Goal: Check status: Check status

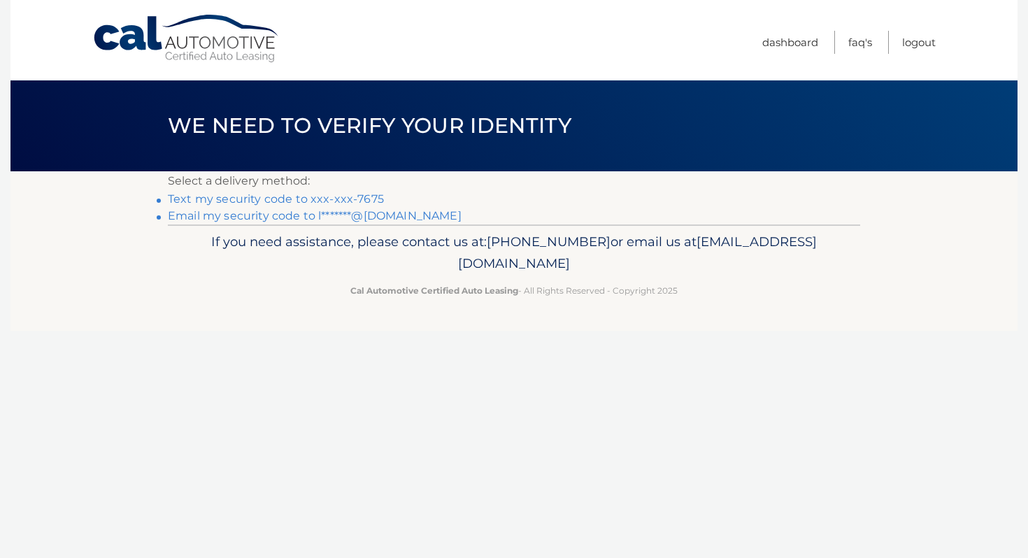
click at [374, 197] on link "Text my security code to xxx-xxx-7675" at bounding box center [276, 198] width 216 height 13
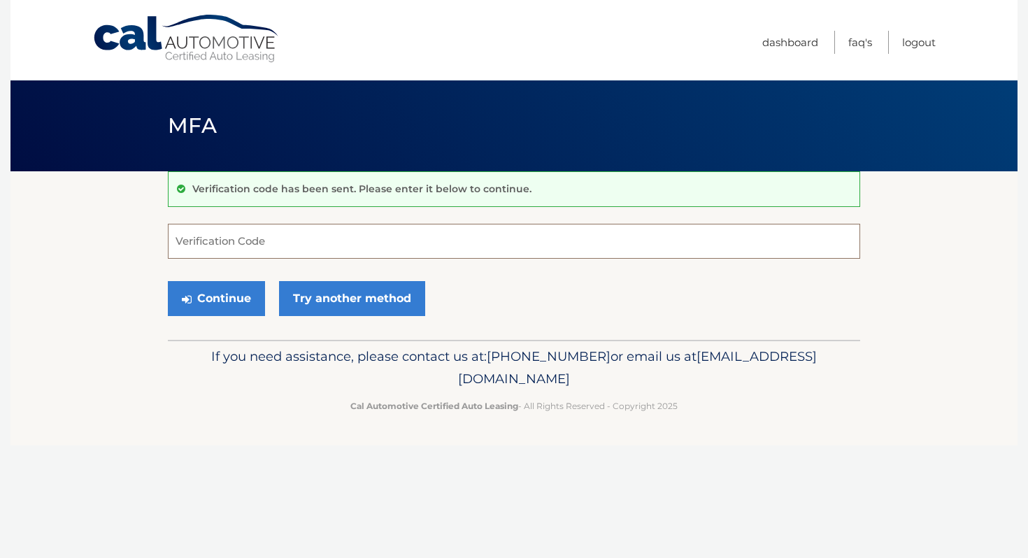
click at [369, 250] on input "Verification Code" at bounding box center [514, 241] width 692 height 35
type input "996708"
click at [218, 300] on button "Continue" at bounding box center [216, 298] width 97 height 35
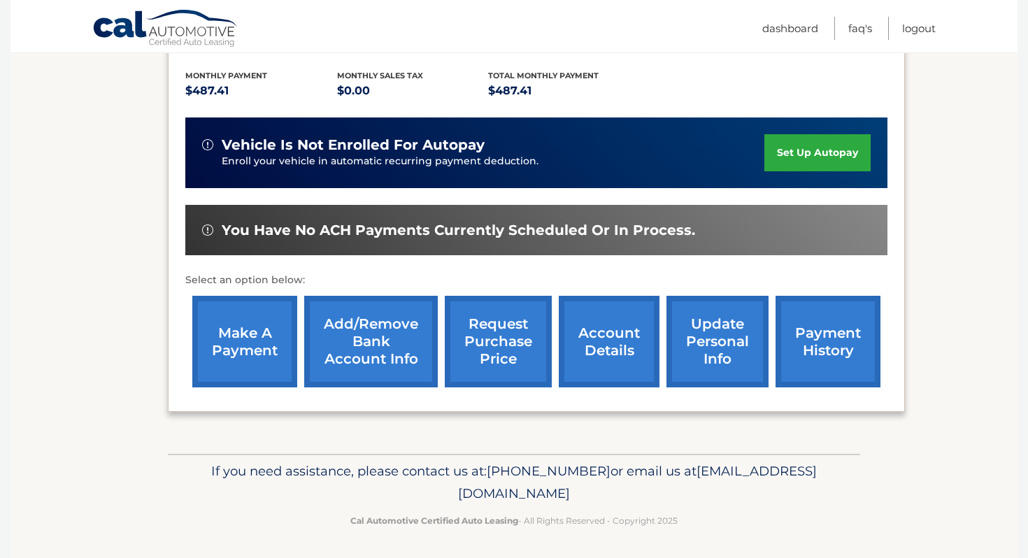
scroll to position [289, 0]
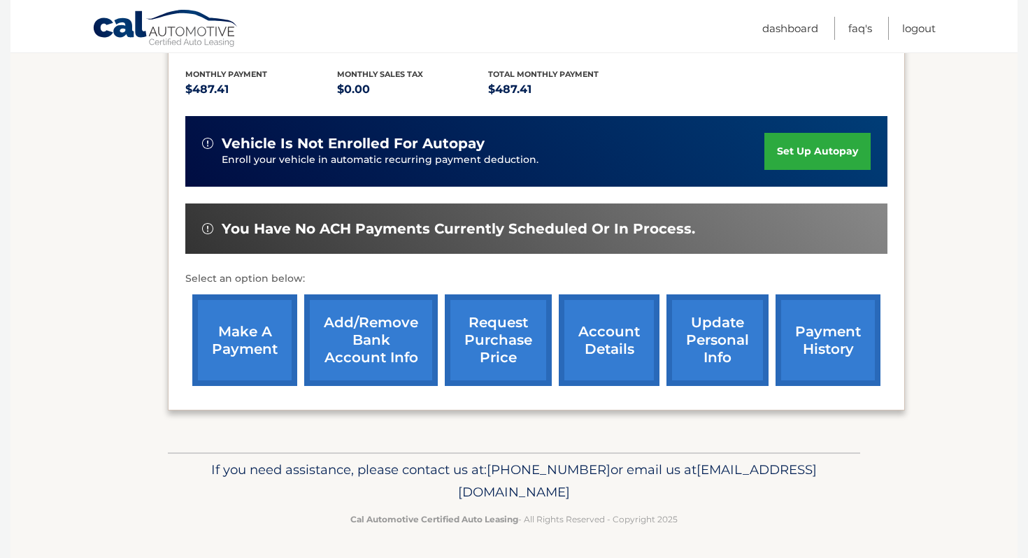
click at [503, 350] on link "request purchase price" at bounding box center [498, 340] width 107 height 92
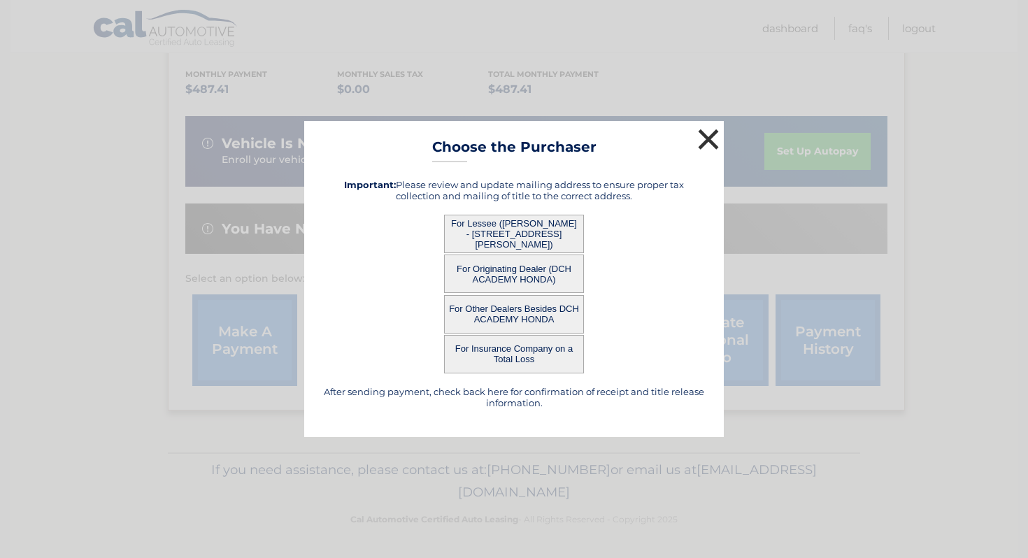
click at [706, 134] on button "×" at bounding box center [708, 139] width 28 height 28
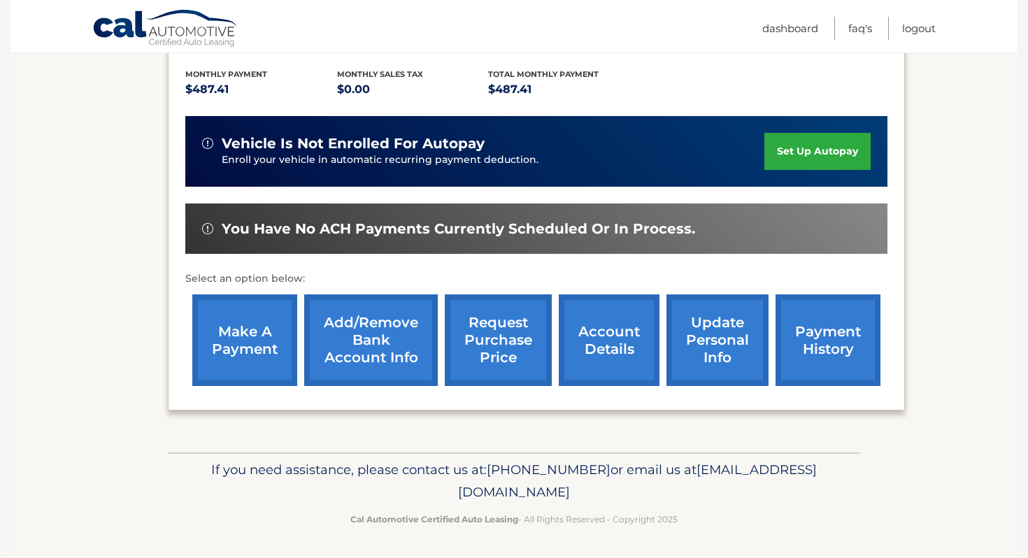
click at [624, 340] on link "account details" at bounding box center [609, 340] width 101 height 92
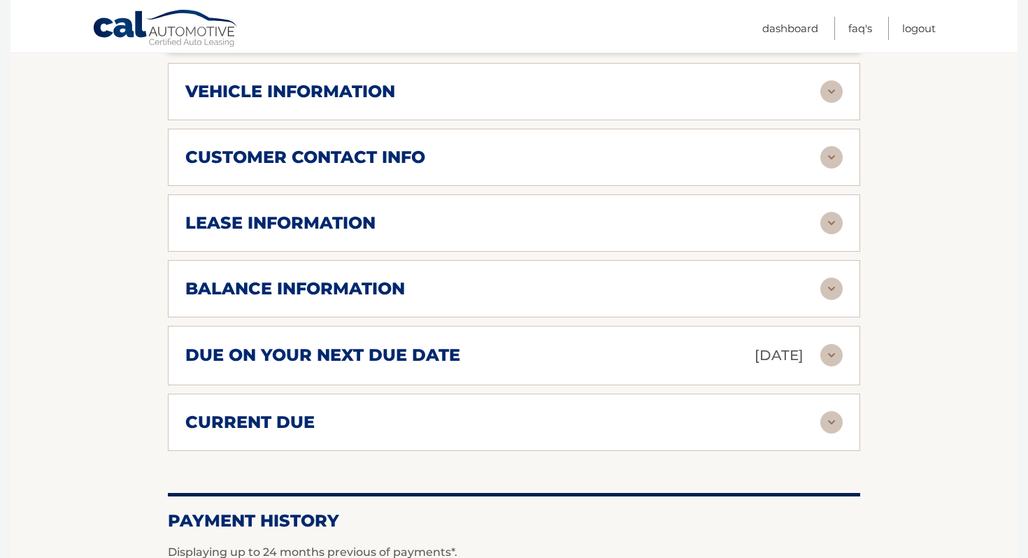
scroll to position [670, 0]
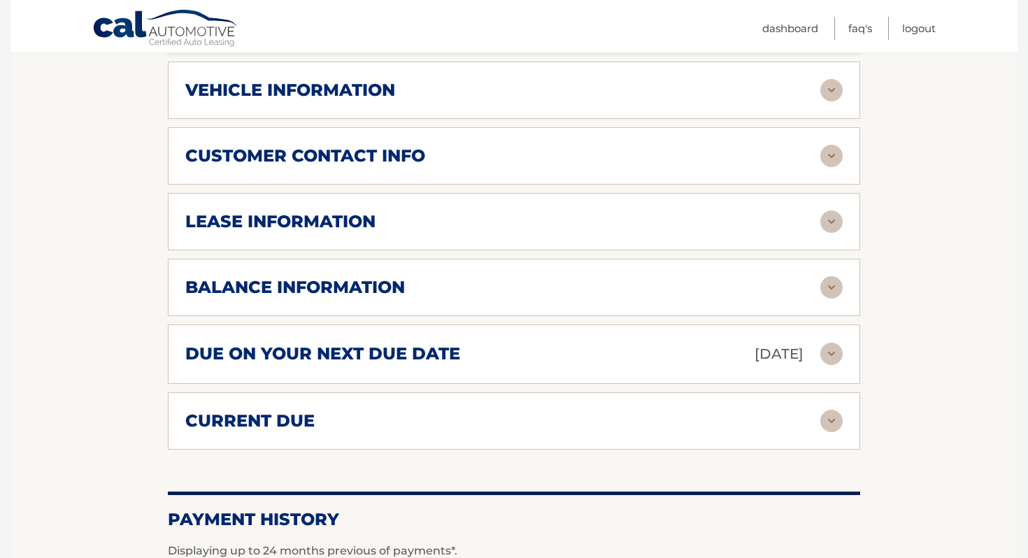
click at [419, 287] on div "balance information" at bounding box center [502, 287] width 635 height 21
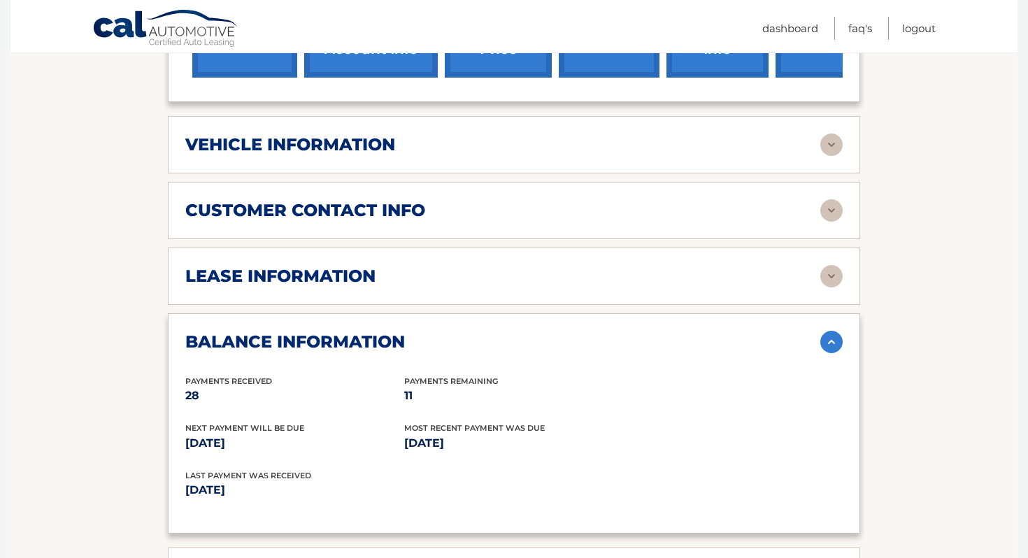
scroll to position [608, 0]
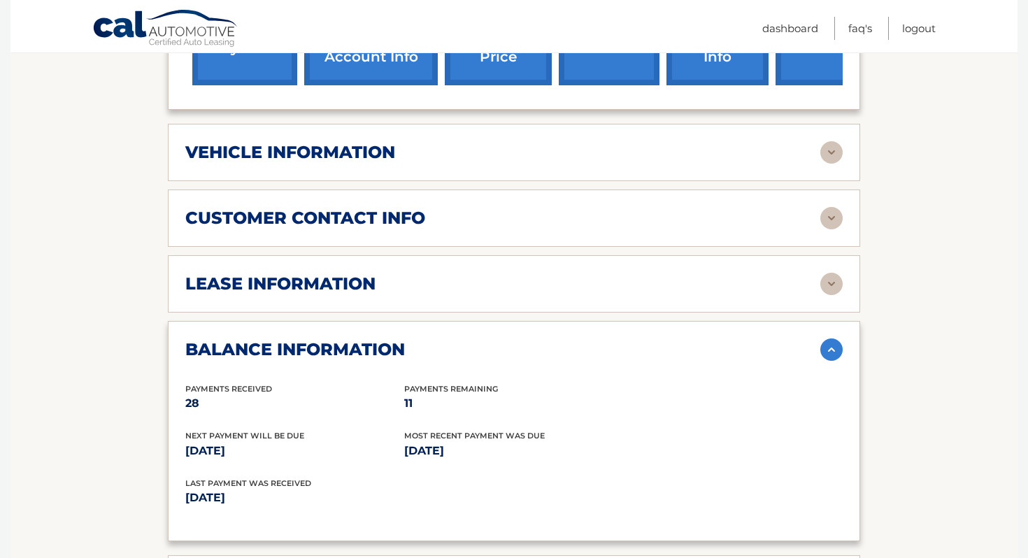
click at [481, 287] on div "lease information" at bounding box center [502, 283] width 635 height 21
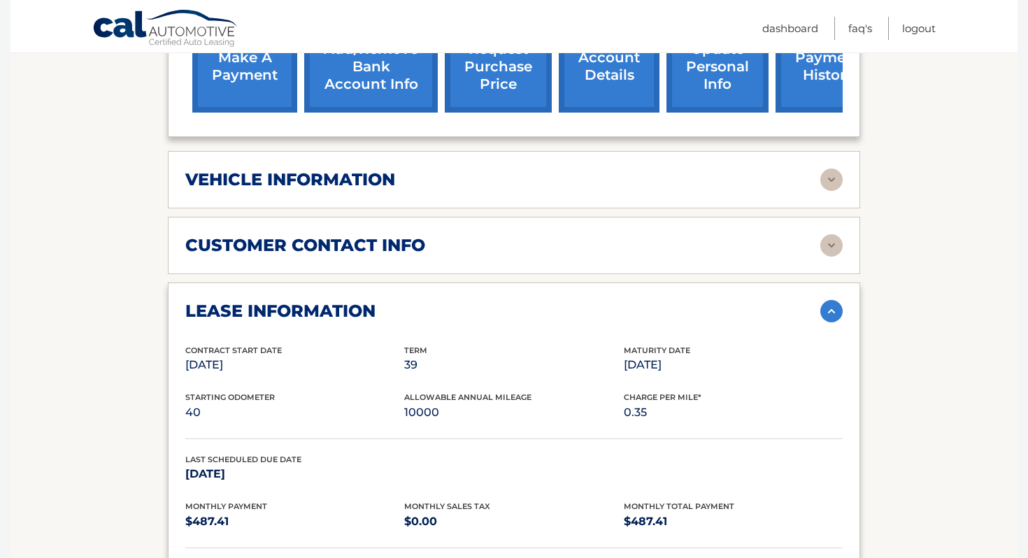
scroll to position [510, 0]
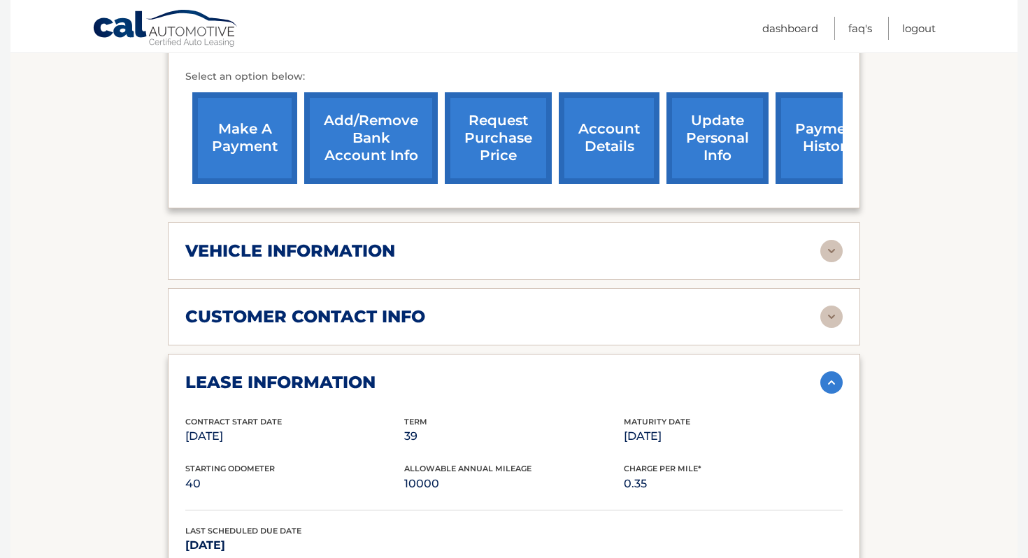
click at [492, 157] on link "request purchase price" at bounding box center [498, 138] width 107 height 92
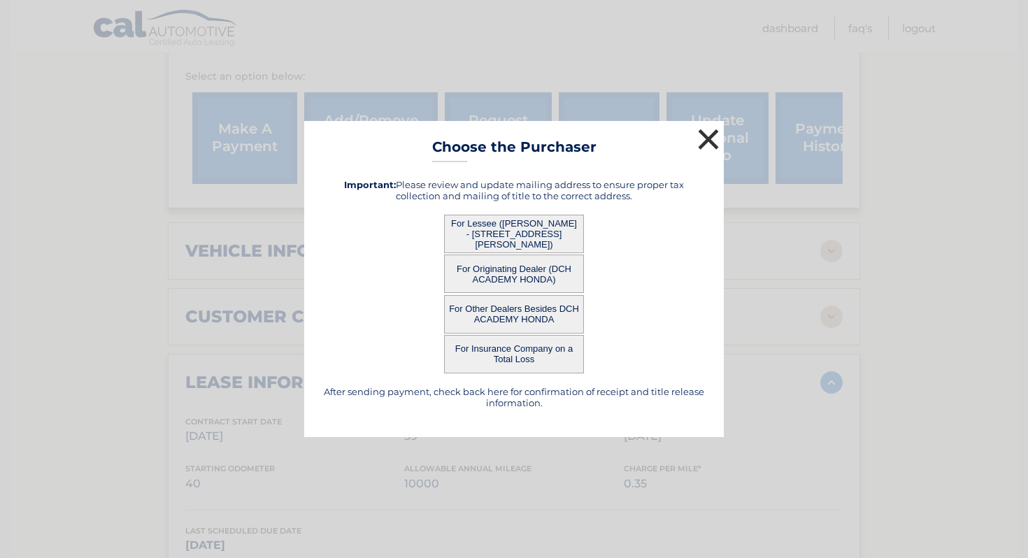
click at [705, 140] on button "×" at bounding box center [708, 139] width 28 height 28
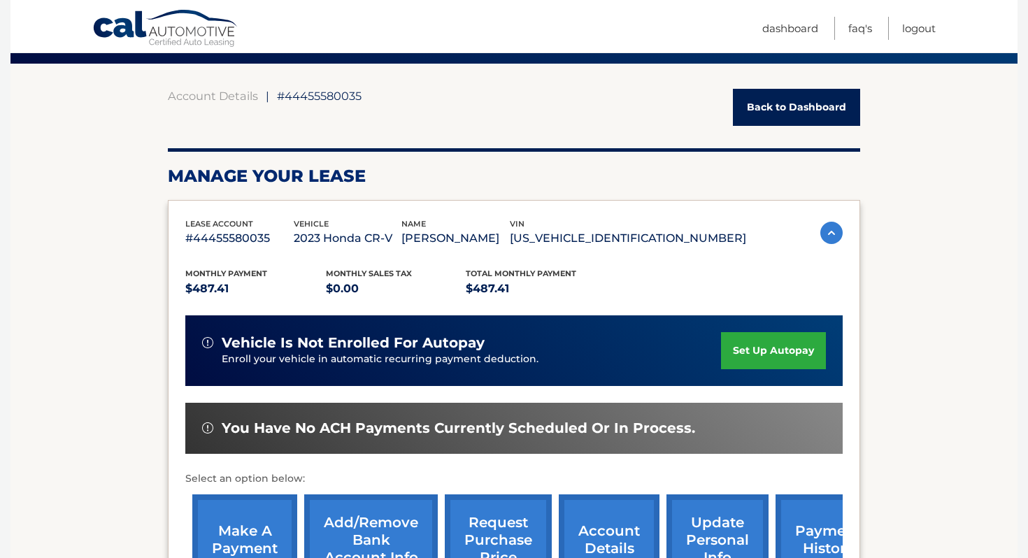
scroll to position [0, 0]
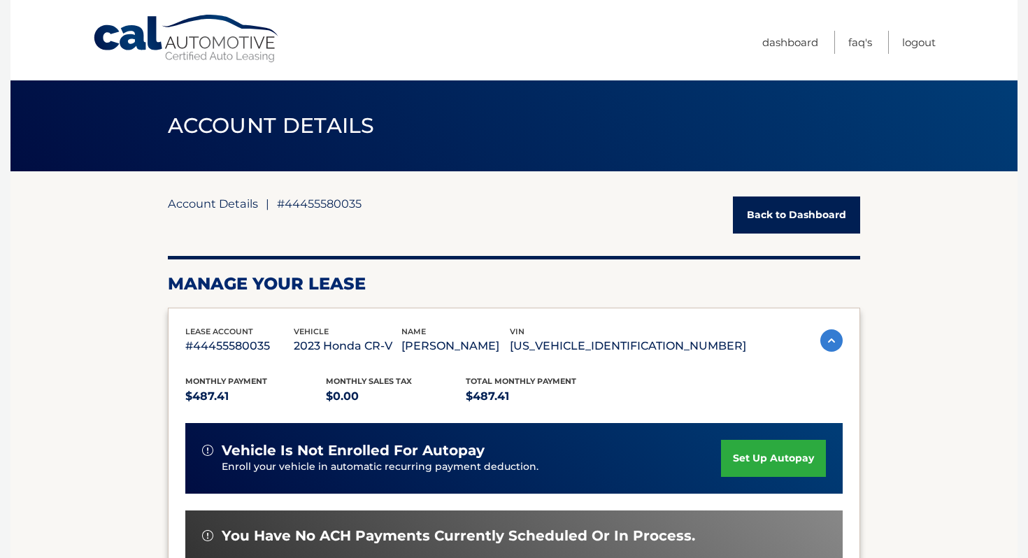
click at [246, 203] on link "Account Details" at bounding box center [213, 203] width 90 height 14
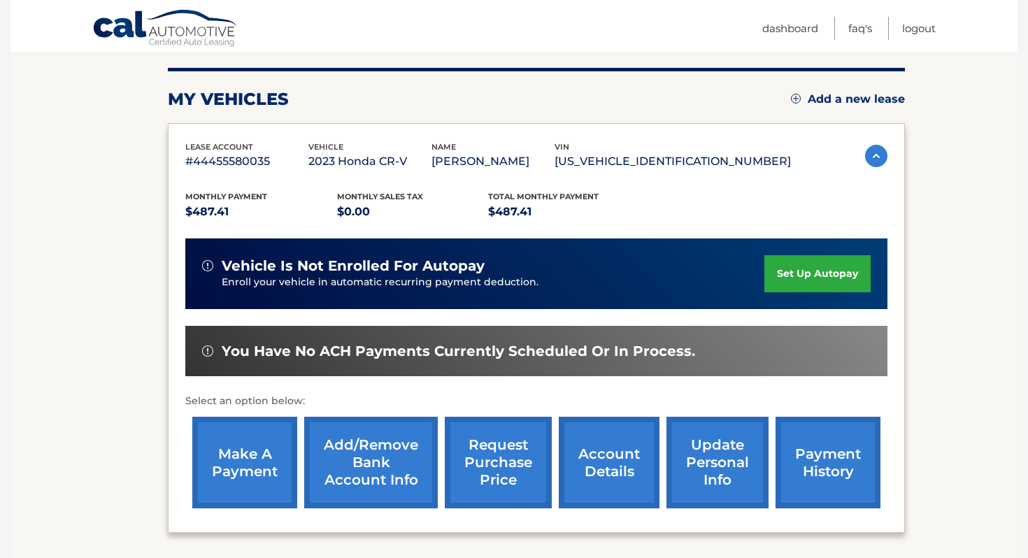
scroll to position [120, 0]
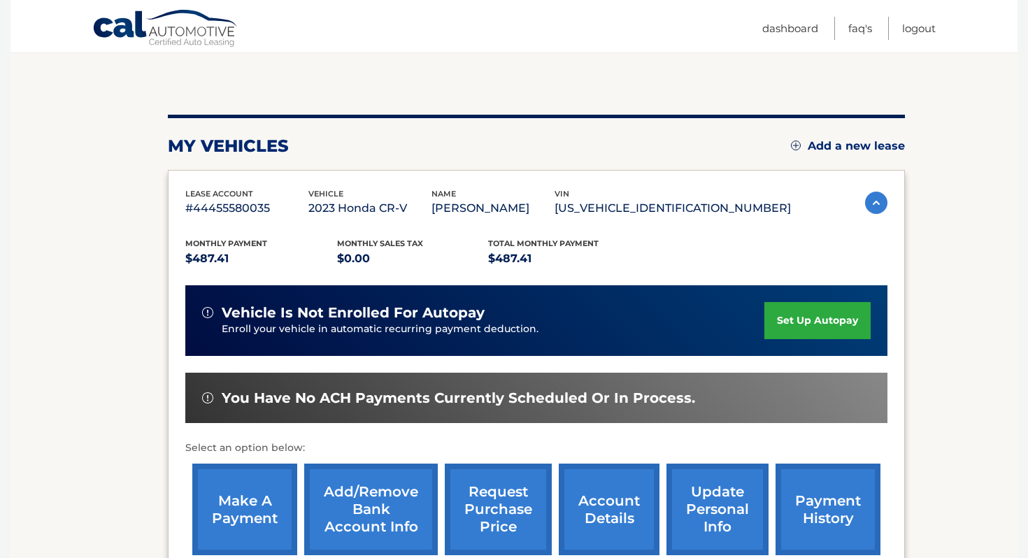
click at [606, 501] on link "account details" at bounding box center [609, 509] width 101 height 92
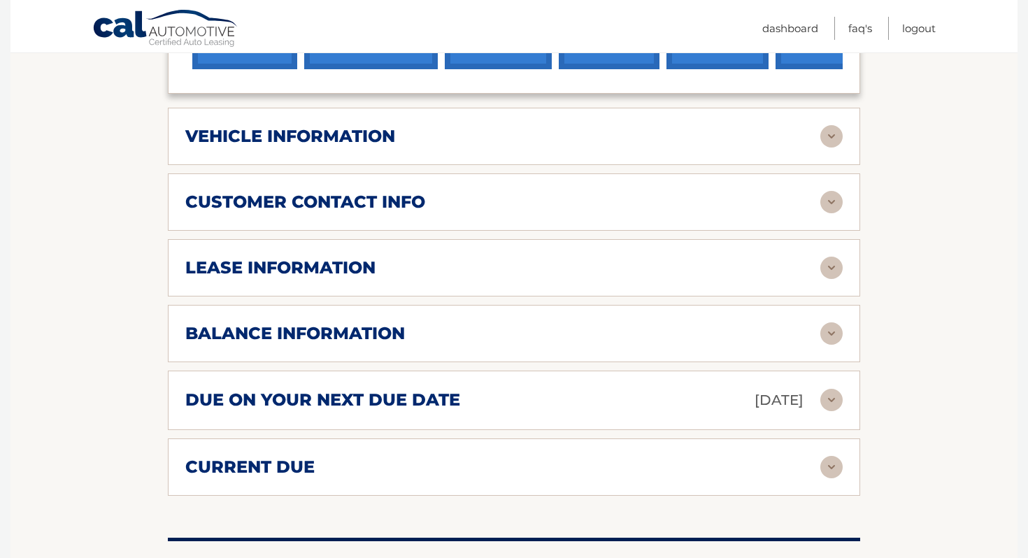
scroll to position [631, 0]
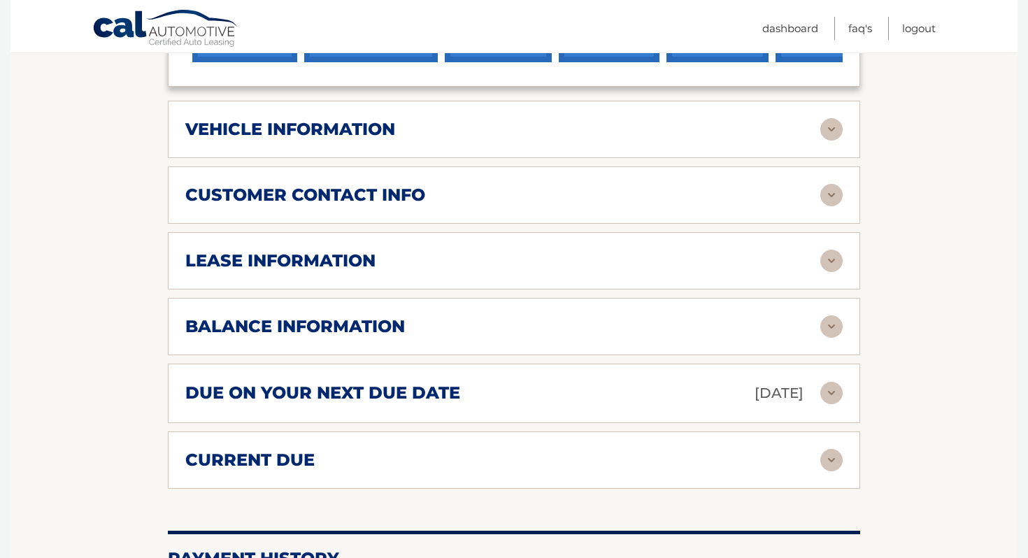
click at [826, 259] on img at bounding box center [831, 261] width 22 height 22
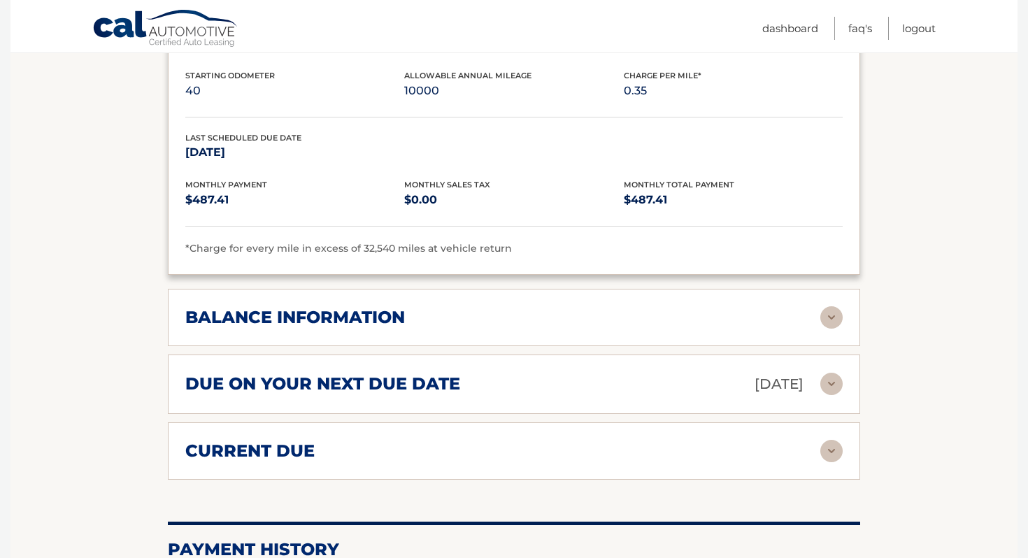
scroll to position [909, 0]
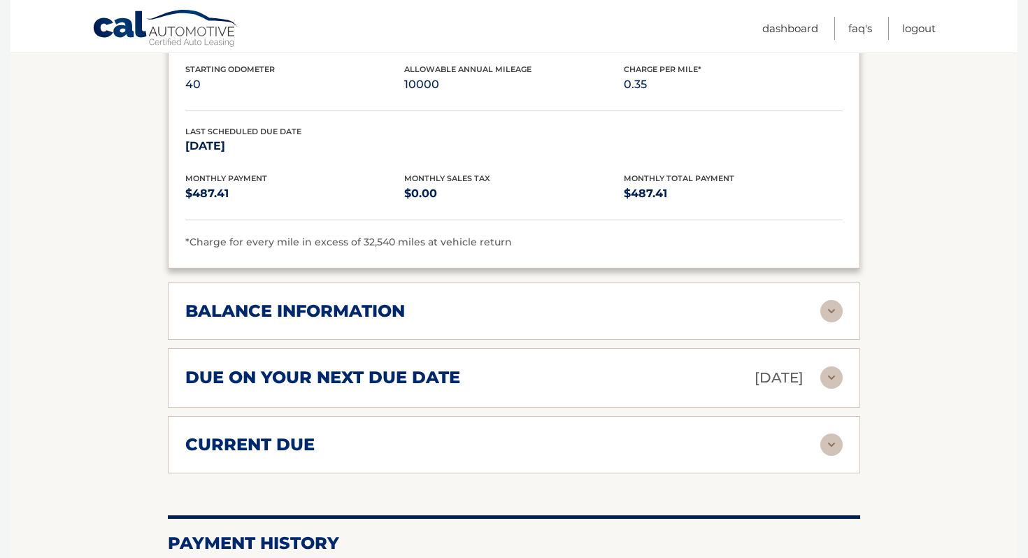
click at [835, 310] on img at bounding box center [831, 311] width 22 height 22
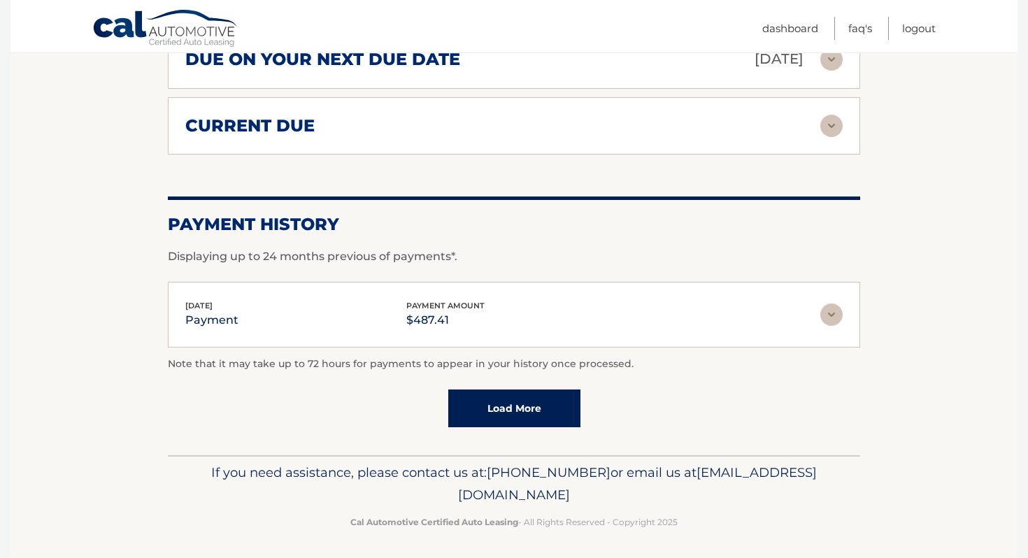
scroll to position [1350, 0]
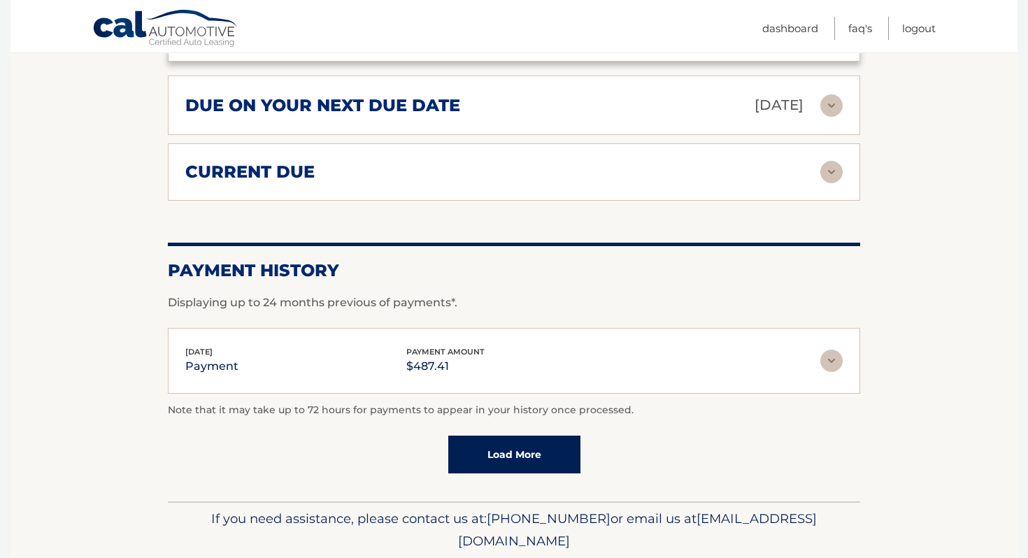
click at [533, 455] on link "Load More" at bounding box center [514, 454] width 132 height 38
